Goal: Connect with others: Connect with others

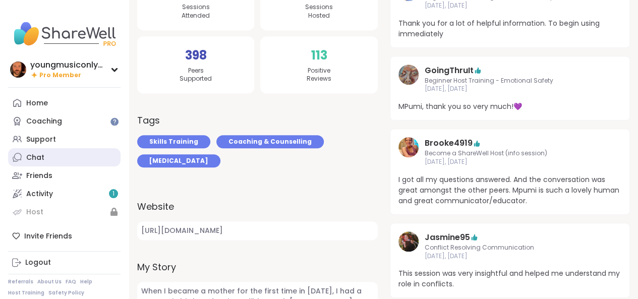
click at [60, 160] on link "Chat" at bounding box center [64, 157] width 112 height 18
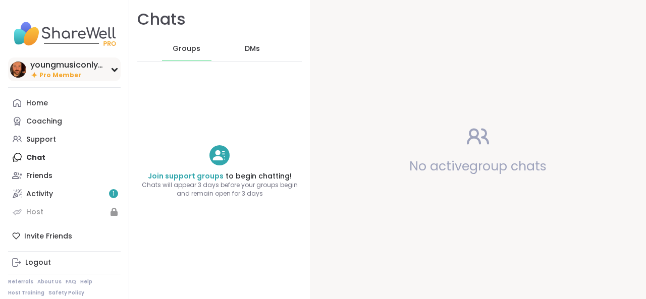
click at [67, 75] on span "Pro Member" at bounding box center [60, 75] width 42 height 9
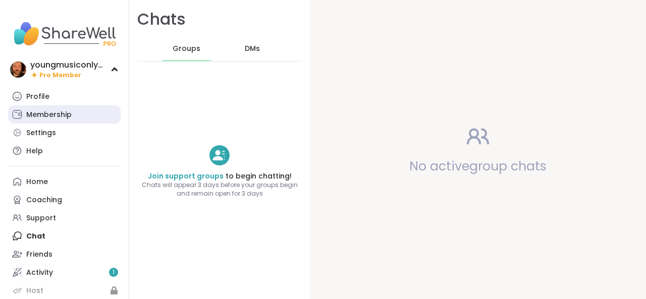
click at [51, 118] on div "Membership" at bounding box center [48, 115] width 45 height 10
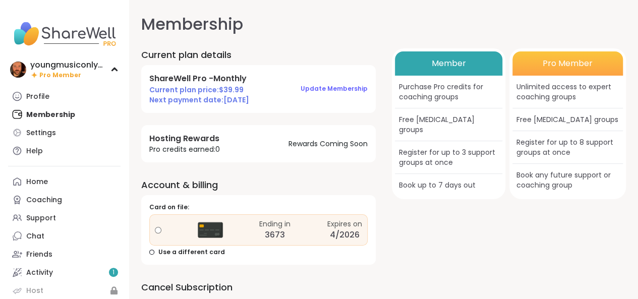
scroll to position [20, 0]
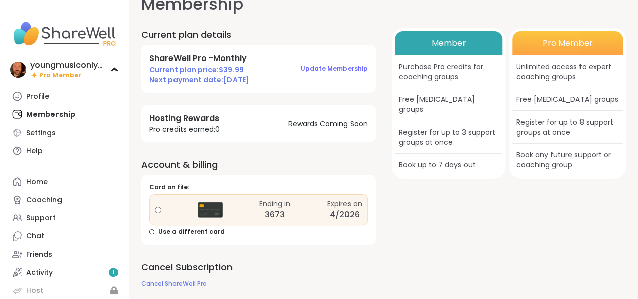
click at [192, 143] on div "Current plan details ShareWell Pro - Monthly Current plan price: $ 39.99 Next p…" at bounding box center [258, 158] width 235 height 261
click at [464, 34] on div "Member" at bounding box center [449, 43] width 108 height 24
click at [349, 67] on span "Update Membership" at bounding box center [334, 68] width 67 height 9
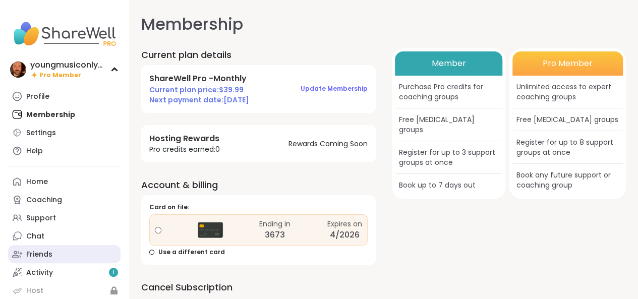
click at [49, 254] on div "Friends" at bounding box center [39, 255] width 26 height 10
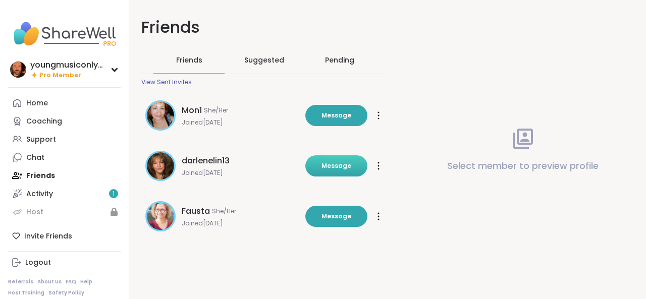
click at [315, 167] on button "Message" at bounding box center [336, 165] width 62 height 21
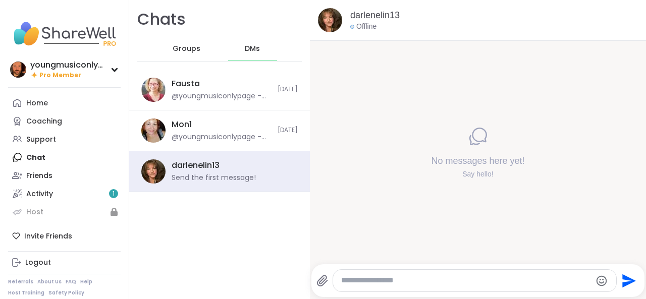
click at [366, 282] on textarea "Type your message" at bounding box center [466, 280] width 250 height 11
type textarea "**********"
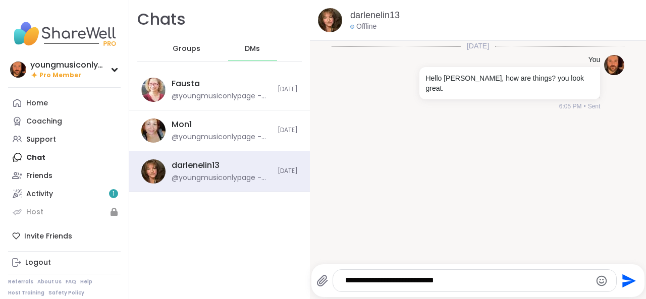
type textarea "**********"
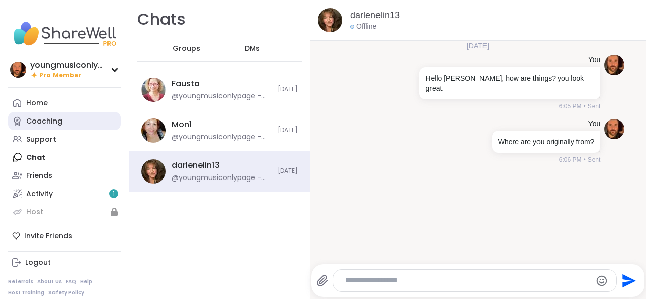
click at [36, 123] on div "Coaching" at bounding box center [44, 122] width 36 height 10
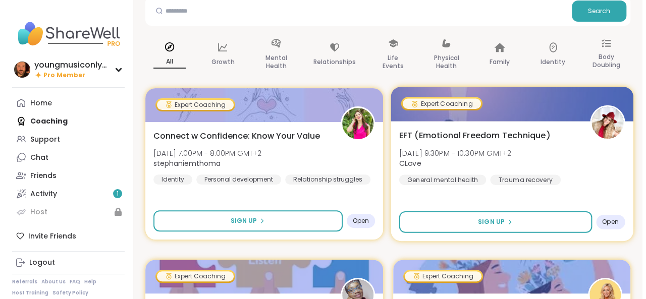
scroll to position [82, 0]
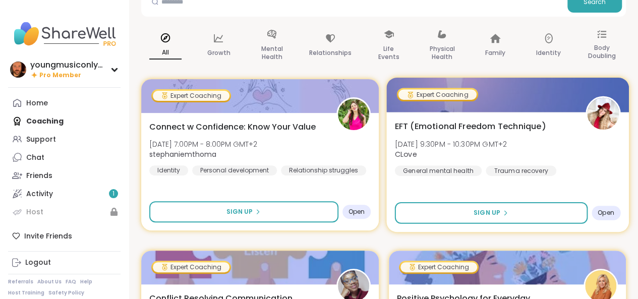
click at [602, 120] on img at bounding box center [603, 114] width 32 height 32
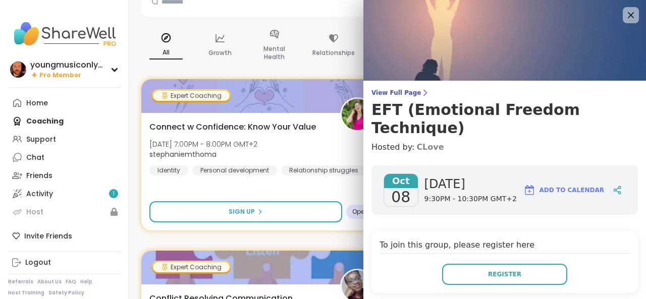
click at [416, 141] on link "CLove" at bounding box center [429, 147] width 27 height 12
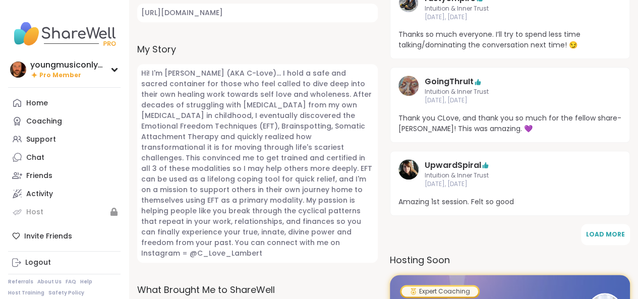
scroll to position [451, 0]
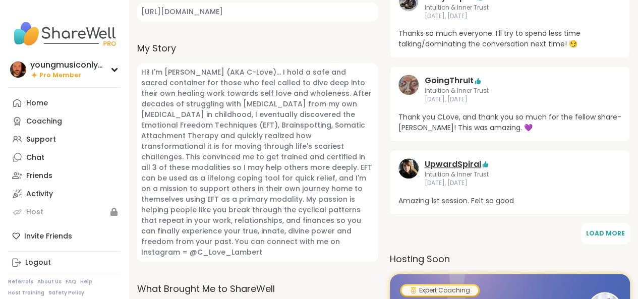
click at [437, 167] on link "UpwardSpiral" at bounding box center [453, 164] width 56 height 12
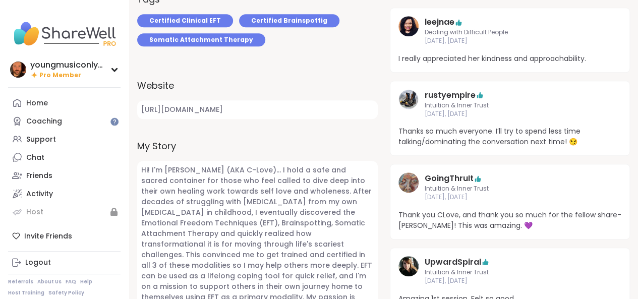
scroll to position [349, 0]
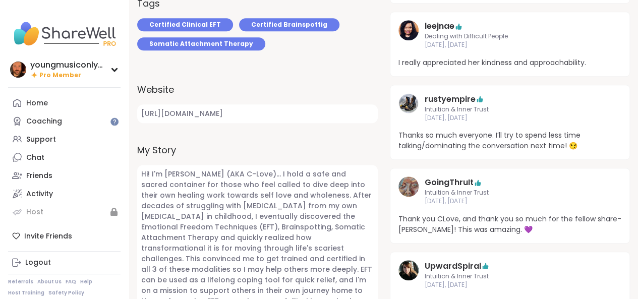
click at [410, 35] on img at bounding box center [408, 30] width 20 height 20
click at [407, 28] on img at bounding box center [408, 30] width 20 height 20
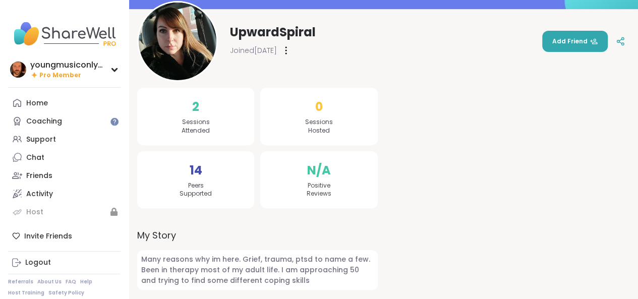
scroll to position [80, 0]
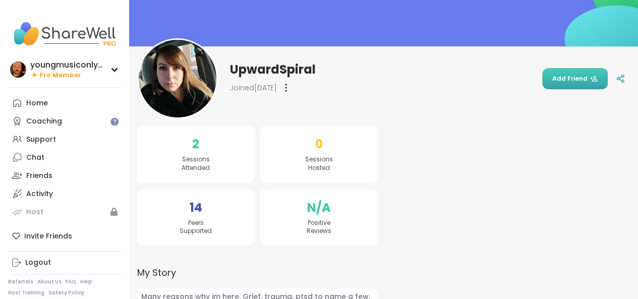
click at [559, 80] on span "Add Friend" at bounding box center [574, 78] width 45 height 9
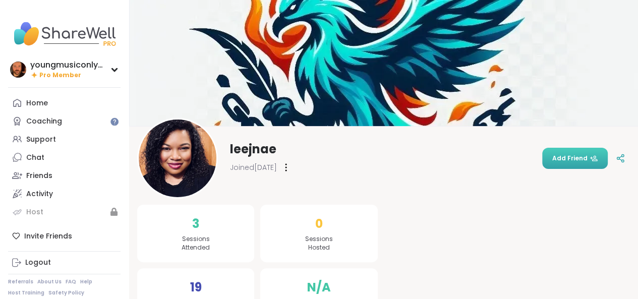
click at [555, 157] on span "Add Friend" at bounding box center [574, 158] width 45 height 9
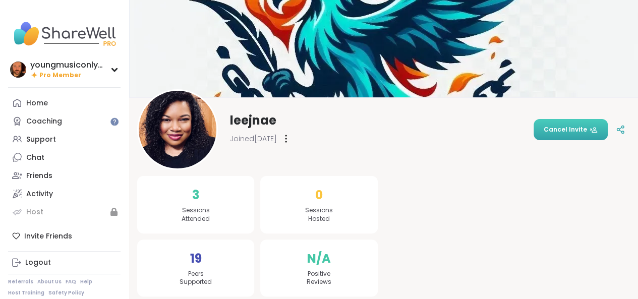
scroll to position [26, 0]
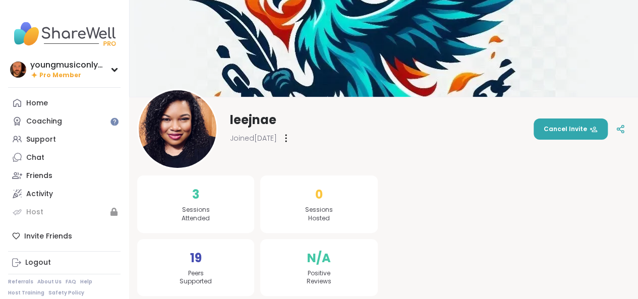
scroll to position [33, 0]
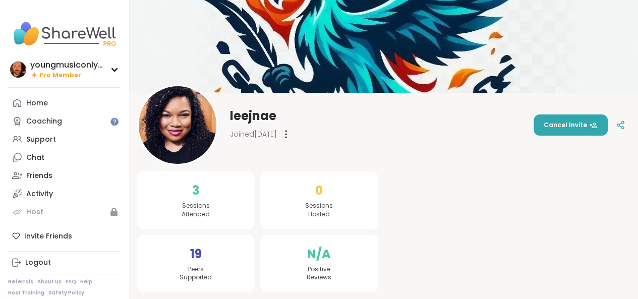
click at [171, 141] on img at bounding box center [178, 125] width 78 height 78
click at [45, 124] on div "Coaching" at bounding box center [44, 122] width 36 height 10
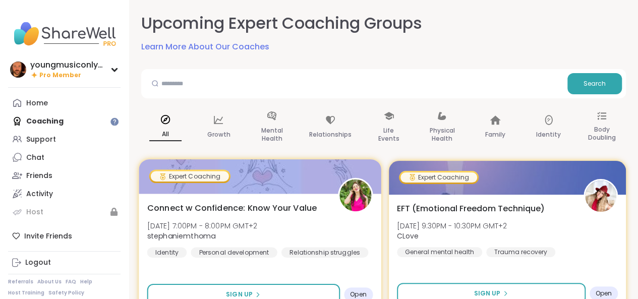
click at [349, 199] on img at bounding box center [355, 196] width 32 height 32
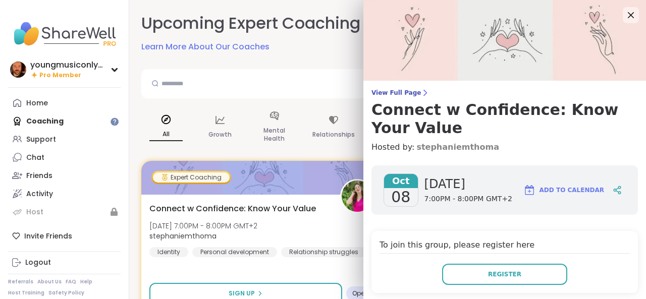
click at [434, 148] on link "stephaniemthoma" at bounding box center [457, 147] width 83 height 12
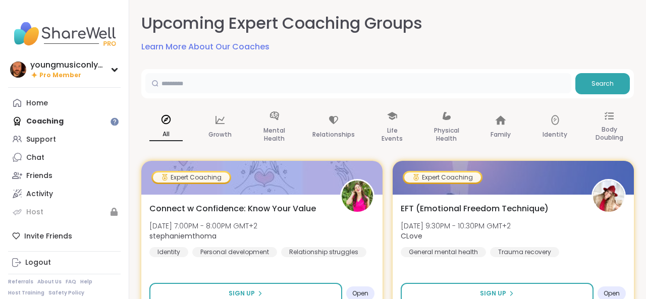
click at [299, 81] on input "text" at bounding box center [358, 83] width 426 height 20
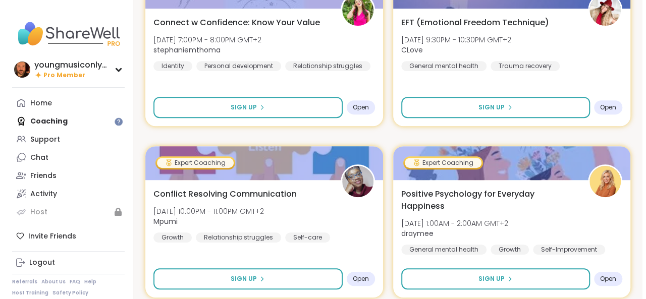
scroll to position [190, 0]
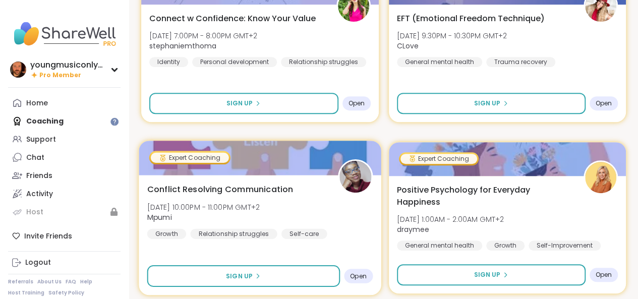
click at [268, 189] on span "Conflict Resolving Communication" at bounding box center [220, 189] width 146 height 12
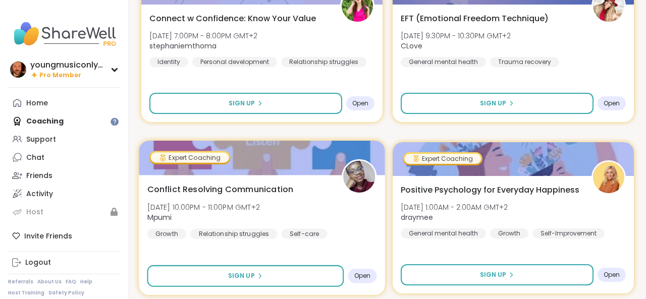
click at [198, 190] on span "Conflict Resolving Communication" at bounding box center [220, 189] width 146 height 12
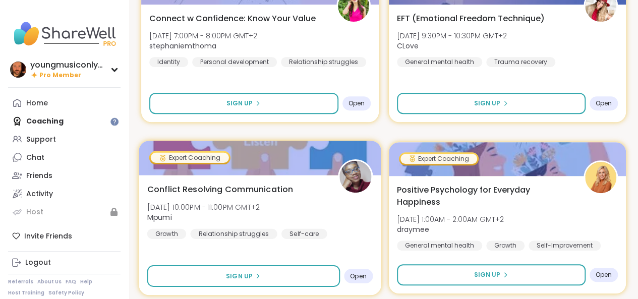
click at [198, 190] on span "Conflict Resolving Communication" at bounding box center [220, 189] width 146 height 12
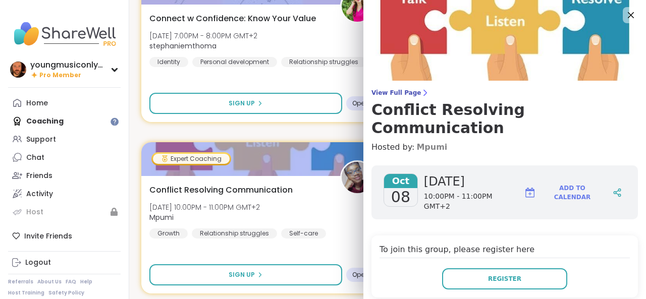
click at [416, 141] on link "Mpumi" at bounding box center [431, 147] width 31 height 12
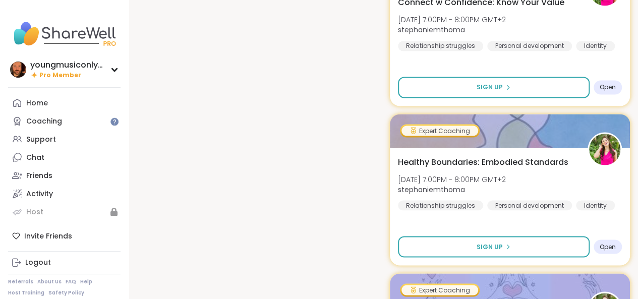
scroll to position [847, 0]
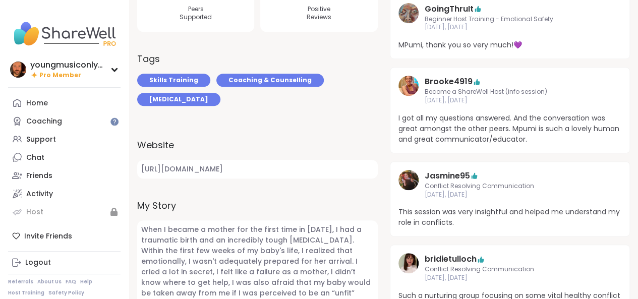
scroll to position [329, 0]
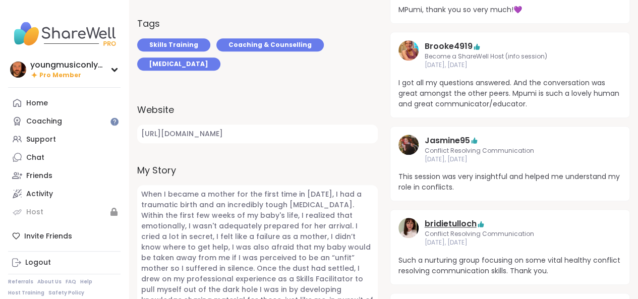
click at [460, 222] on link "bridietulloch" at bounding box center [451, 224] width 52 height 12
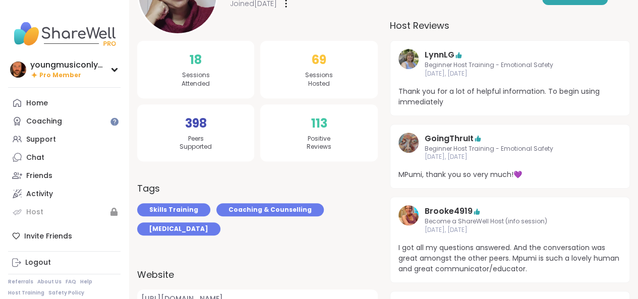
scroll to position [163, 0]
click at [414, 218] on img at bounding box center [408, 216] width 20 height 20
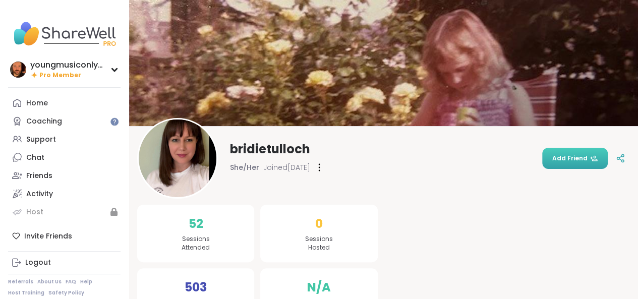
click at [578, 153] on button "Add Friend" at bounding box center [575, 158] width 66 height 21
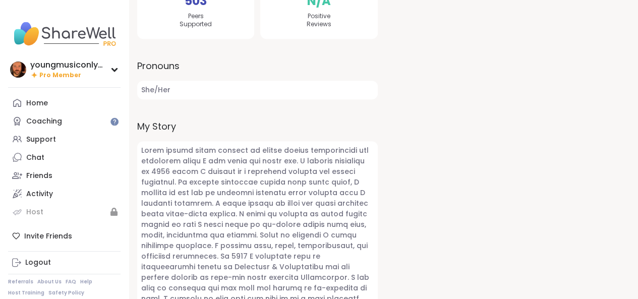
scroll to position [287, 0]
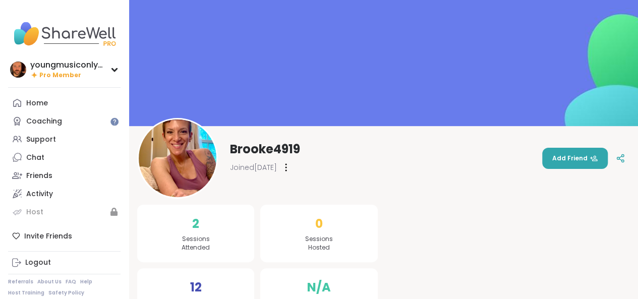
click at [177, 186] on img at bounding box center [178, 159] width 78 height 78
click at [573, 164] on button "Add Friend" at bounding box center [575, 158] width 66 height 21
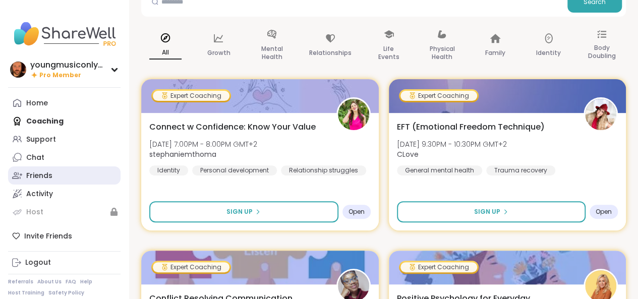
click at [38, 174] on div "Friends" at bounding box center [39, 176] width 26 height 10
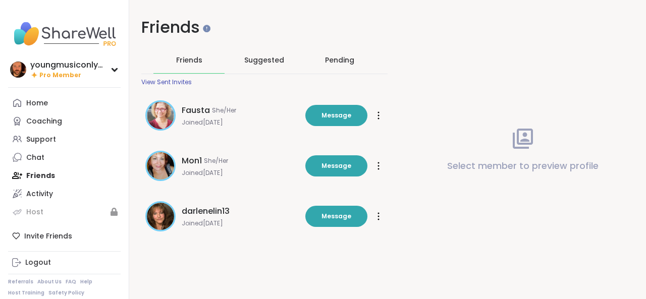
click at [337, 61] on div "Pending" at bounding box center [339, 60] width 29 height 10
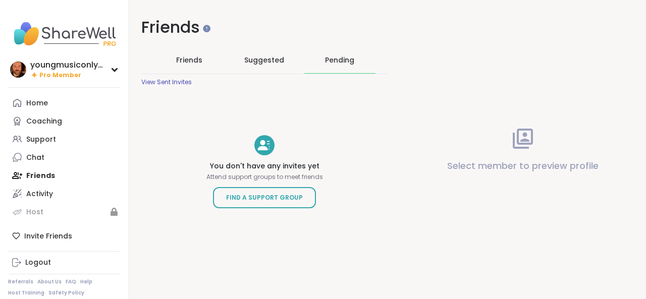
drag, startPoint x: 271, startPoint y: 42, endPoint x: 271, endPoint y: -30, distance: 71.6
click at [271, 0] on html "youngmusiconlypage Pro Member youngmusiconlypage Pro Member Profile Membership …" at bounding box center [323, 149] width 646 height 299
